Goal: Information Seeking & Learning: Learn about a topic

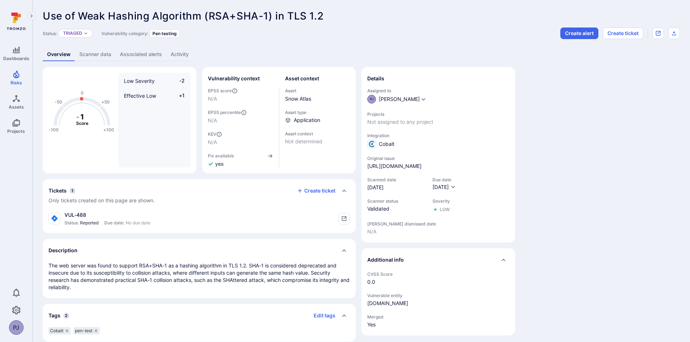
click at [97, 53] on link "Scanner data" at bounding box center [95, 54] width 41 height 13
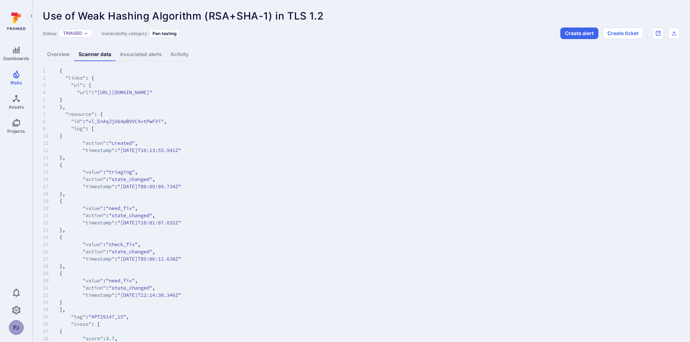
click at [126, 54] on link "Associated alerts" at bounding box center [140, 54] width 51 height 13
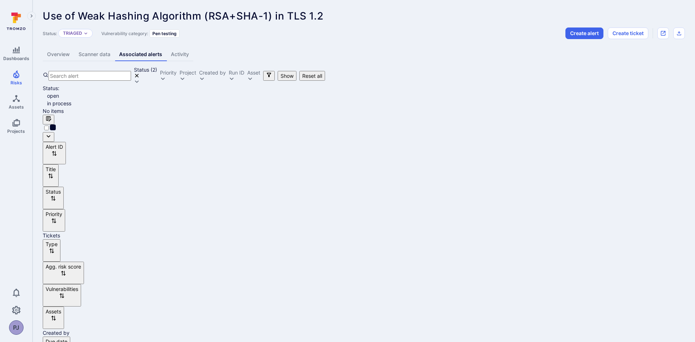
click at [180, 56] on link "Activity" at bounding box center [180, 54] width 27 height 13
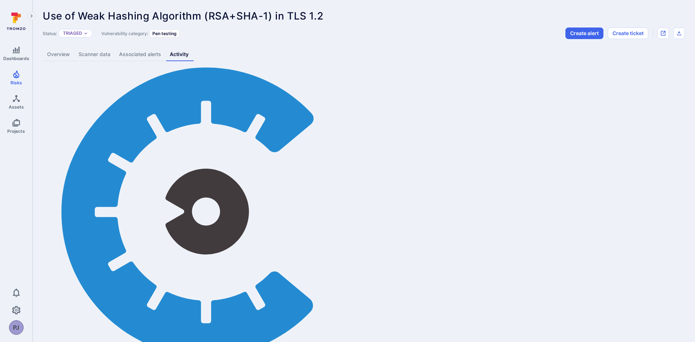
copy span "triaged"
click at [131, 51] on link "Associated alerts" at bounding box center [140, 54] width 51 height 13
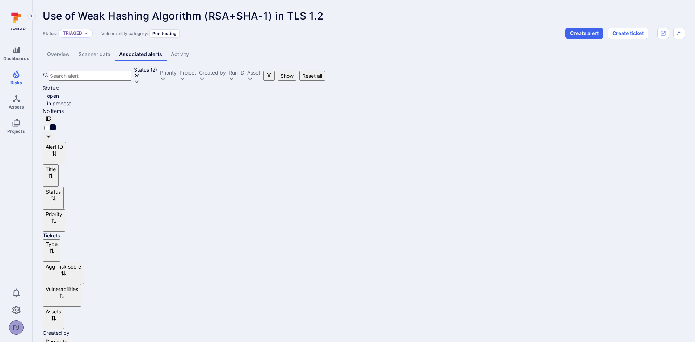
click at [87, 51] on link "Scanner data" at bounding box center [94, 54] width 41 height 13
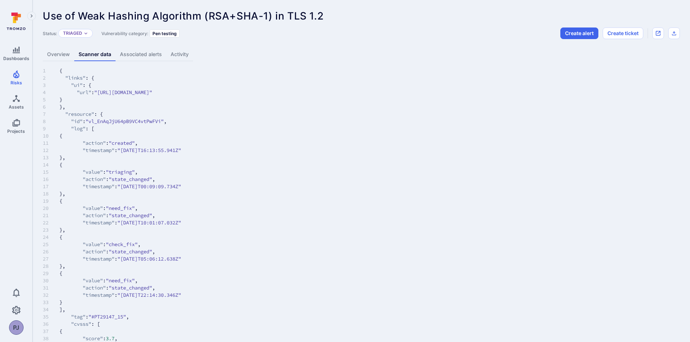
drag, startPoint x: 145, startPoint y: 56, endPoint x: 145, endPoint y: 64, distance: 7.6
click at [144, 56] on link "Associated alerts" at bounding box center [140, 54] width 51 height 13
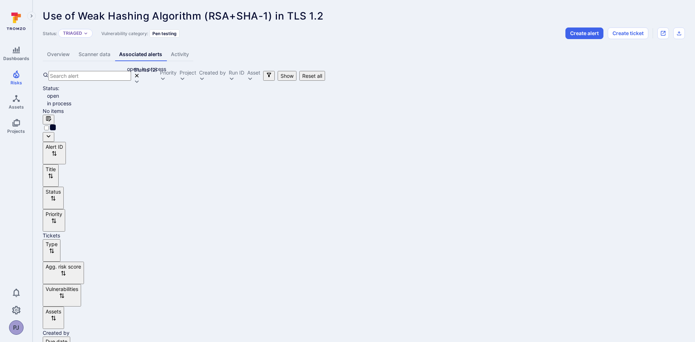
click at [140, 77] on icon "Clear selection" at bounding box center [137, 76] width 6 height 6
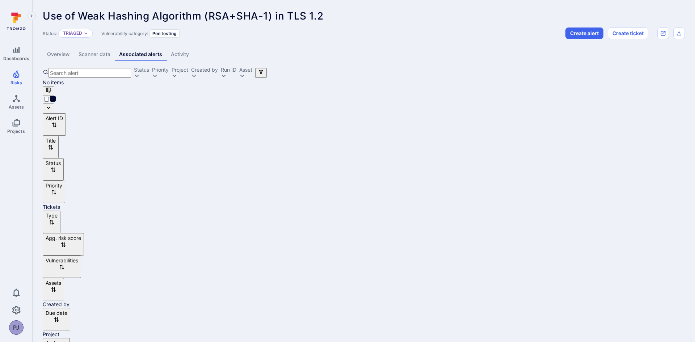
click at [66, 51] on link "Overview" at bounding box center [58, 54] width 31 height 13
